Goal: Task Accomplishment & Management: Use online tool/utility

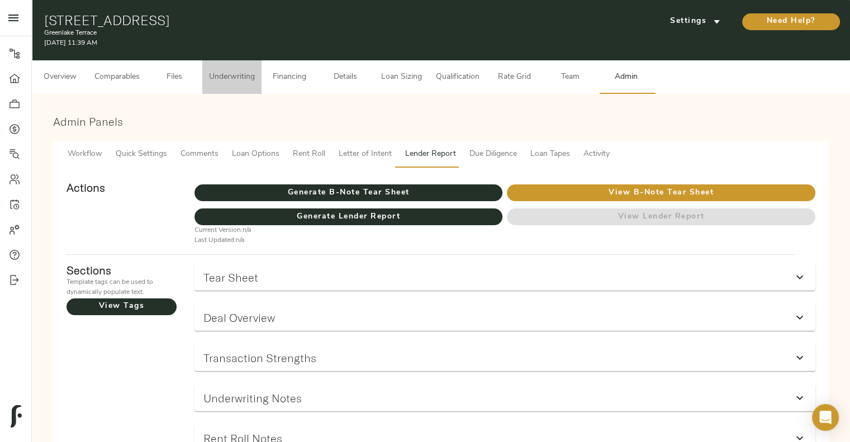
click at [237, 80] on span "Underwriting" at bounding box center [232, 77] width 46 height 14
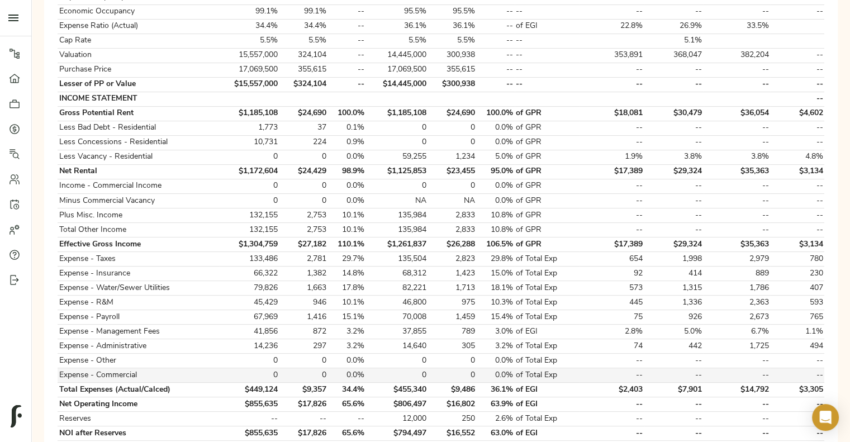
scroll to position [252, 0]
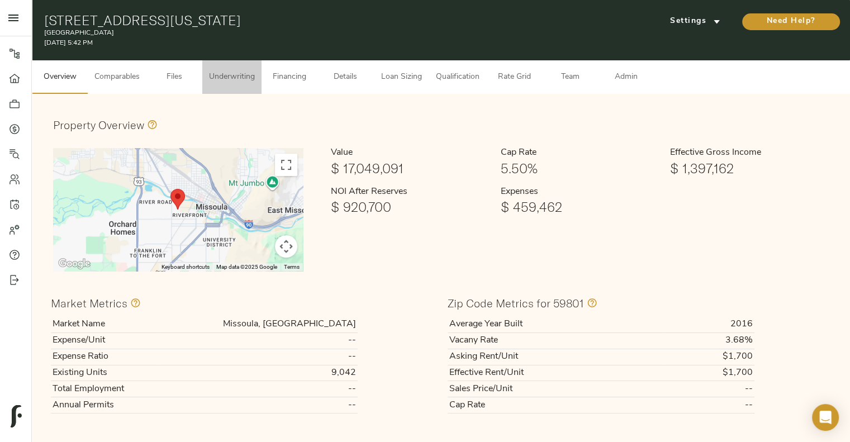
click at [240, 75] on span "Underwriting" at bounding box center [232, 77] width 46 height 14
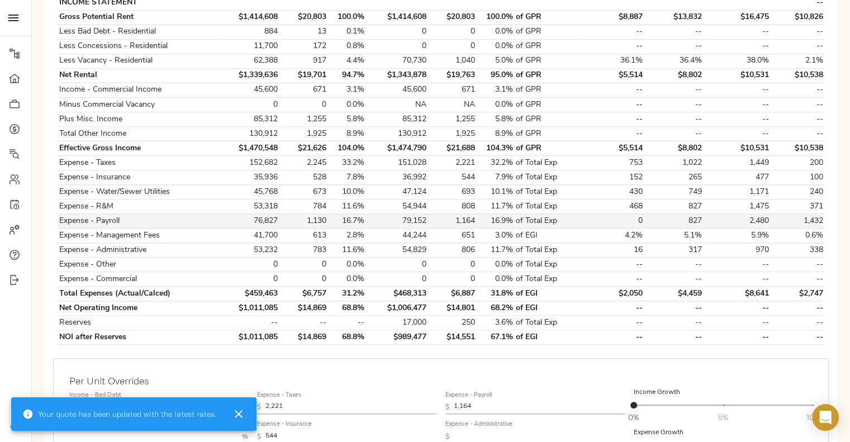
scroll to position [433, 0]
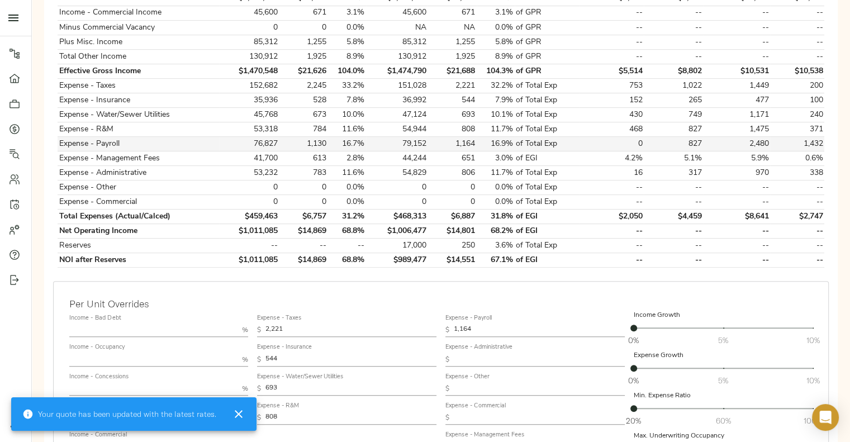
type input "1,426"
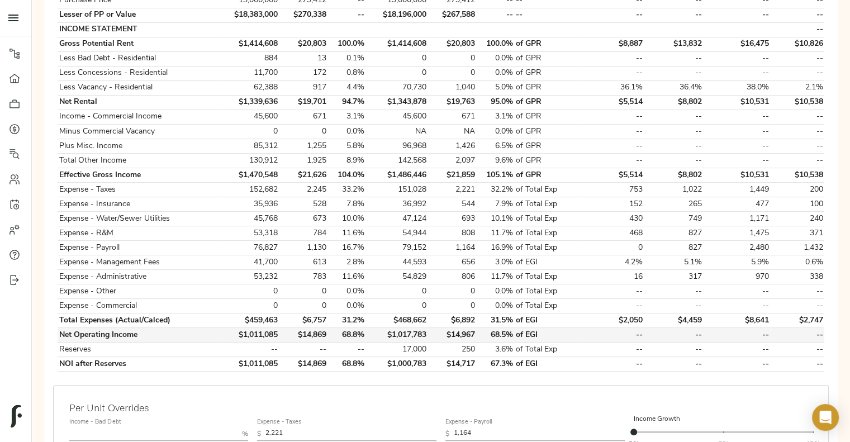
scroll to position [326, 0]
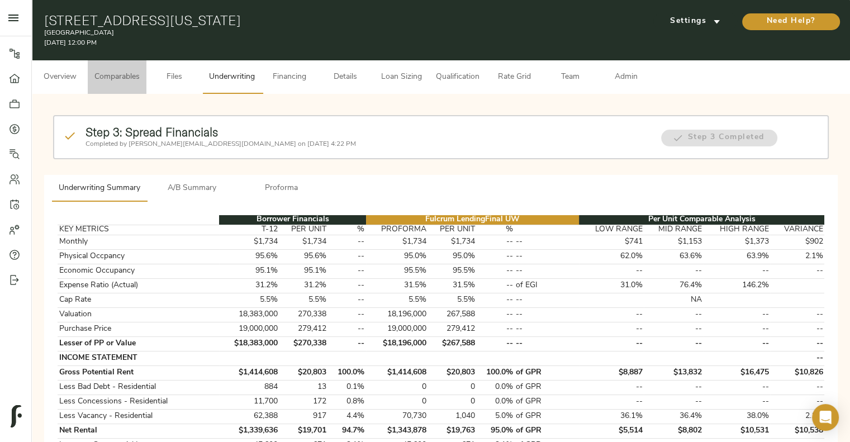
click at [123, 84] on button "Comparables" at bounding box center [117, 77] width 59 height 34
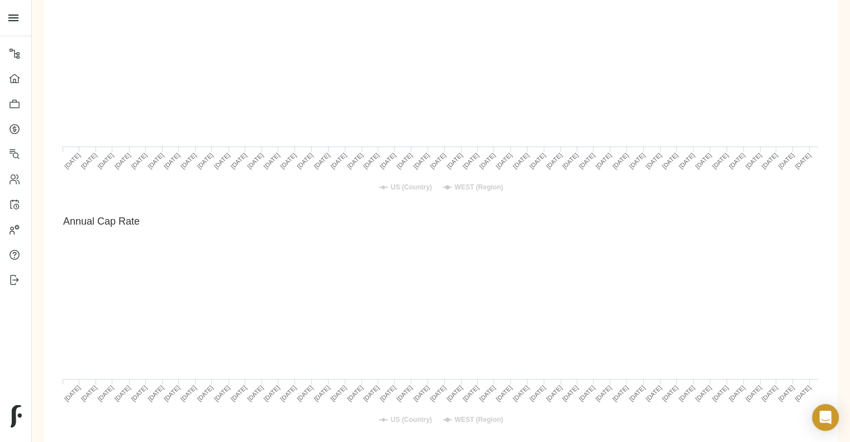
scroll to position [1104, 0]
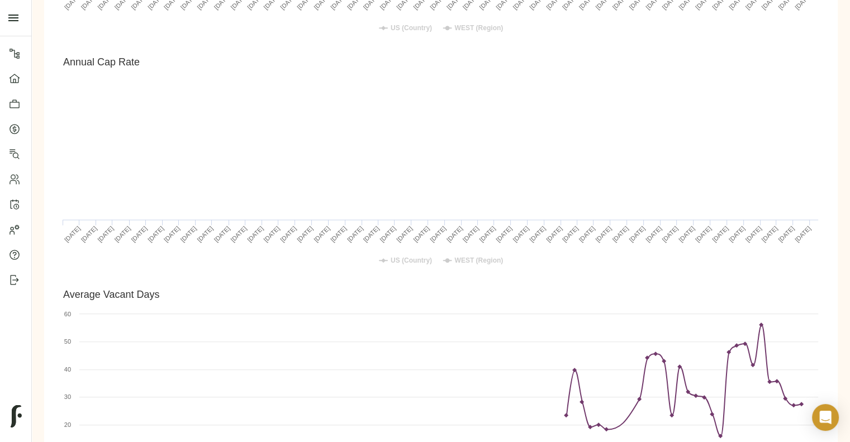
click at [458, 160] on rect "Annual Cap Rate" at bounding box center [441, 163] width 766 height 223
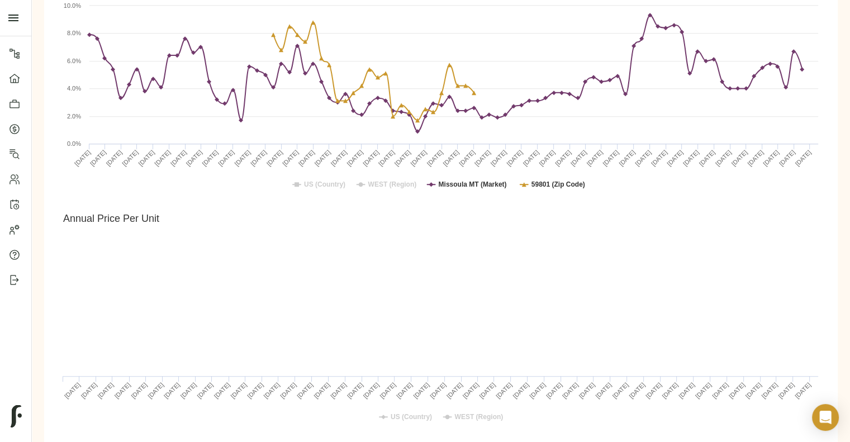
click at [479, 231] on rect "Annual Price Per Unit" at bounding box center [441, 319] width 766 height 223
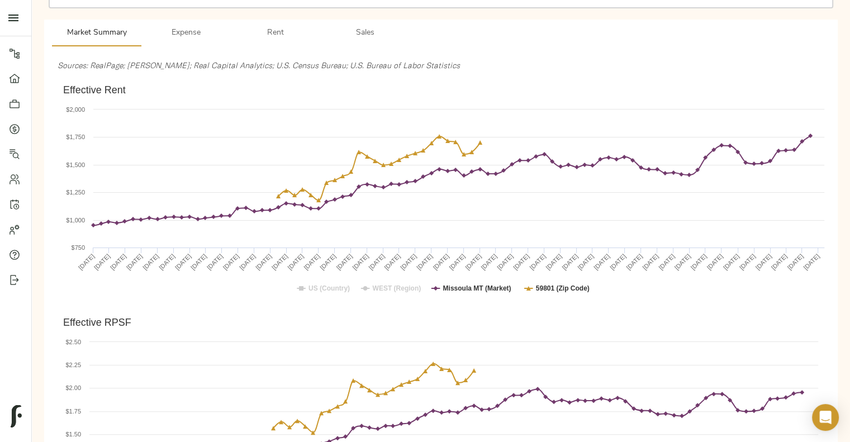
scroll to position [0, 0]
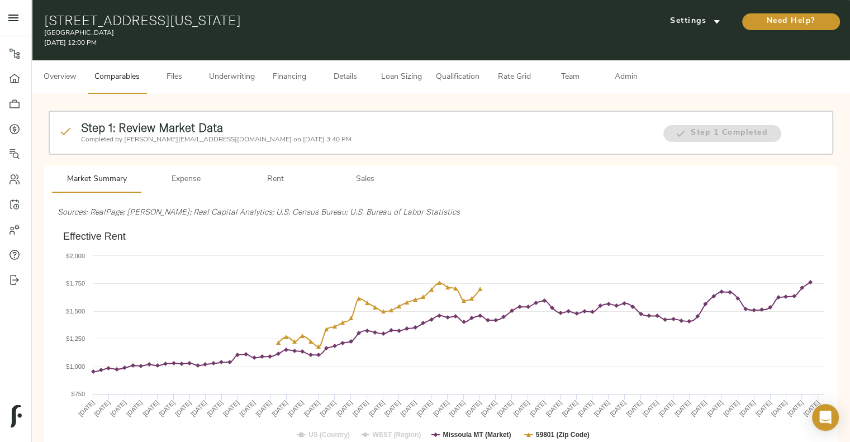
click at [356, 185] on span "Sales" at bounding box center [365, 180] width 76 height 14
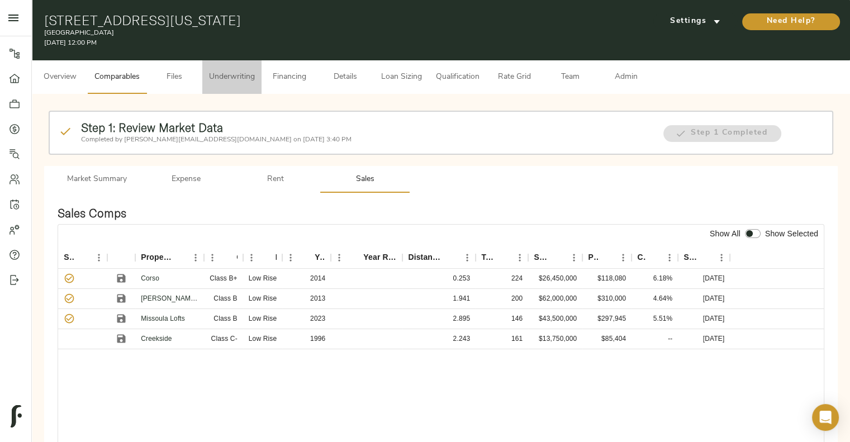
click at [244, 68] on button "Underwriting" at bounding box center [231, 77] width 59 height 34
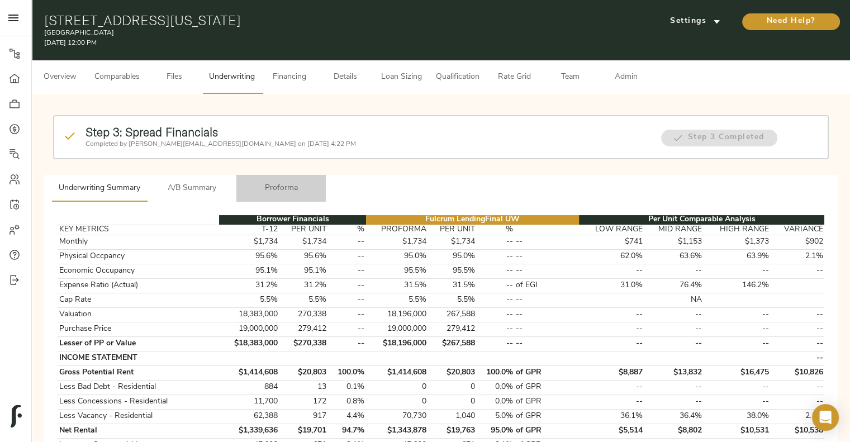
click at [282, 182] on span "Proforma" at bounding box center [281, 189] width 76 height 14
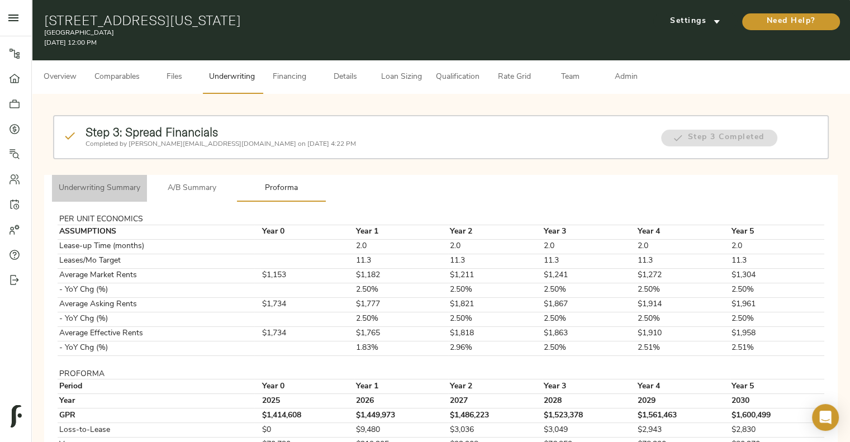
click at [116, 198] on button "Underwriting Summary" at bounding box center [99, 188] width 95 height 27
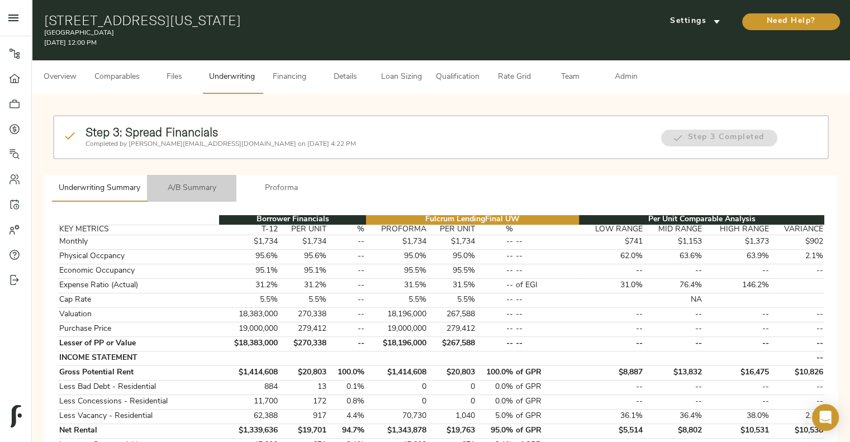
click at [175, 188] on span "A/B Summary" at bounding box center [192, 189] width 76 height 14
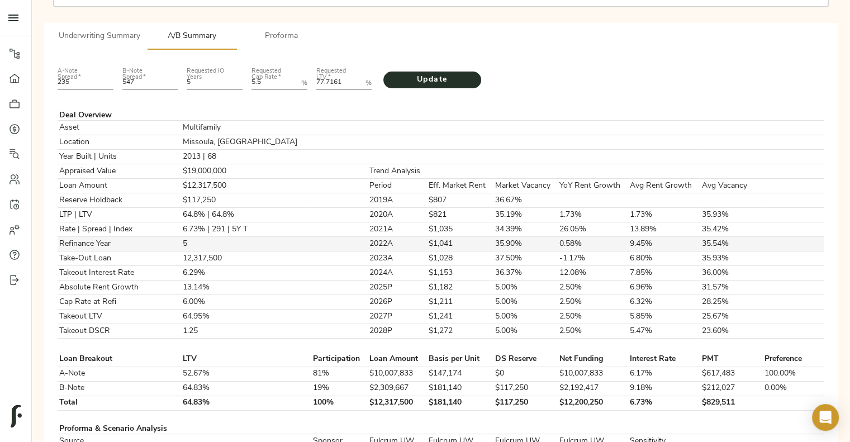
scroll to position [118, 0]
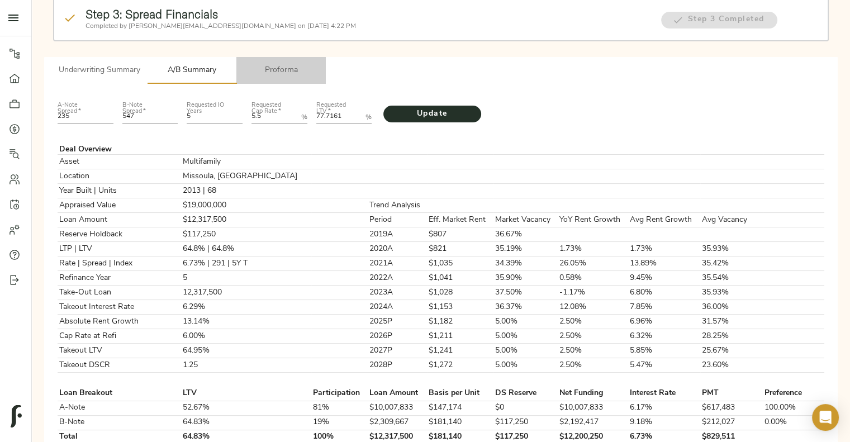
click at [282, 78] on button "Proforma" at bounding box center [280, 70] width 89 height 27
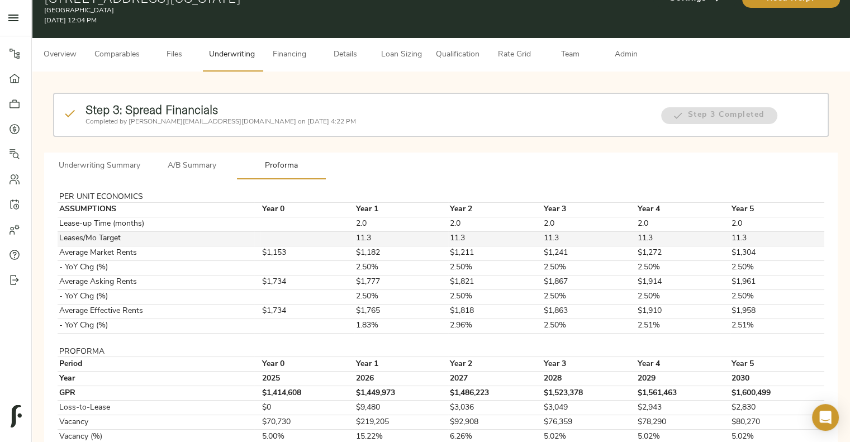
scroll to position [0, 0]
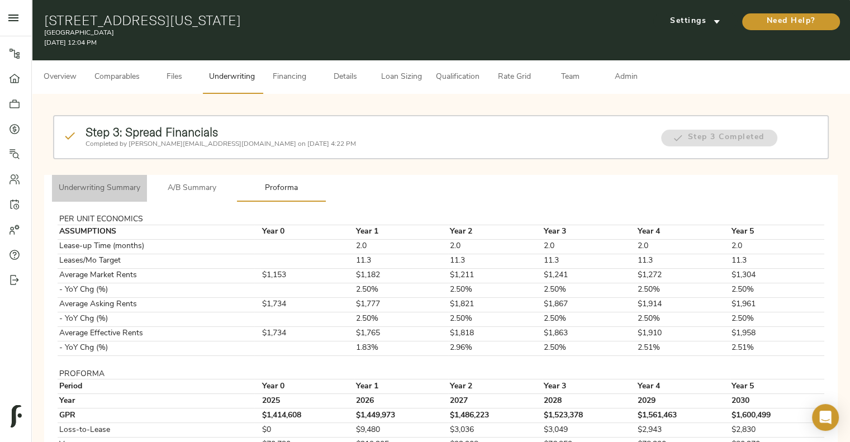
click at [126, 197] on button "Underwriting Summary" at bounding box center [99, 188] width 95 height 27
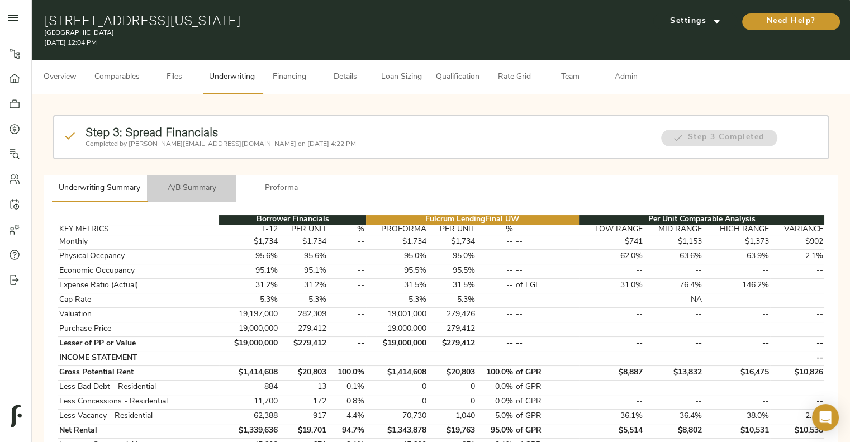
click at [181, 197] on button "A/B Summary" at bounding box center [191, 188] width 89 height 27
